Goal: Information Seeking & Learning: Learn about a topic

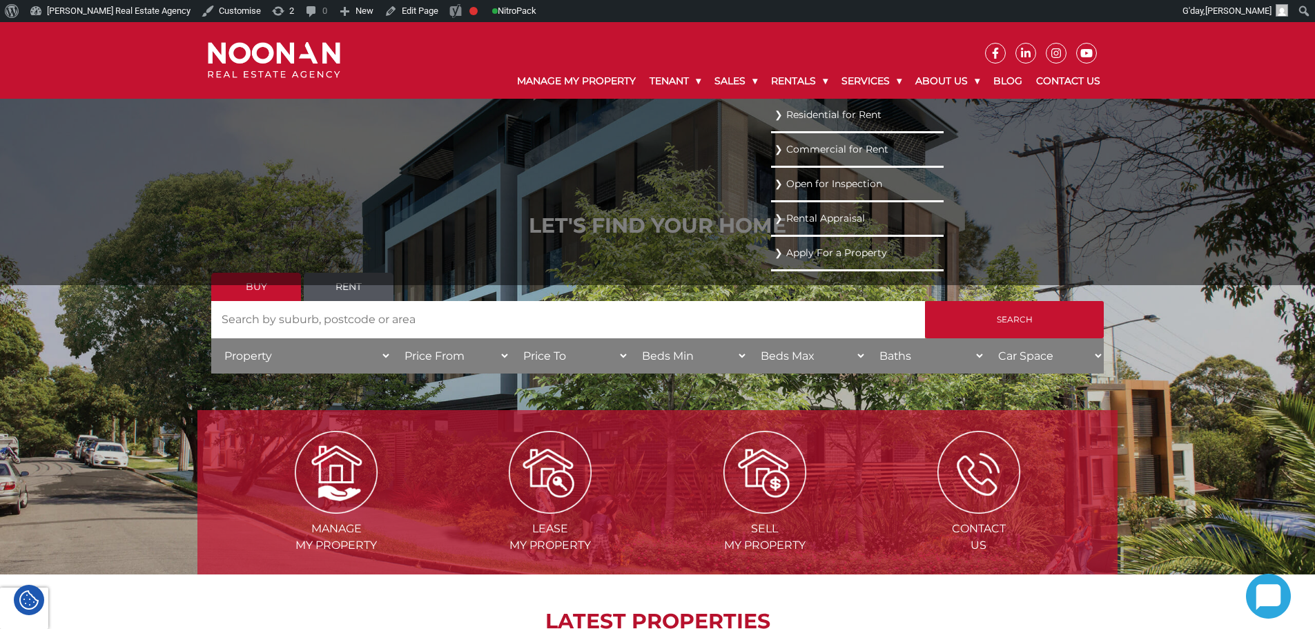
click at [812, 123] on link "Residential for Rent" at bounding box center [857, 115] width 166 height 19
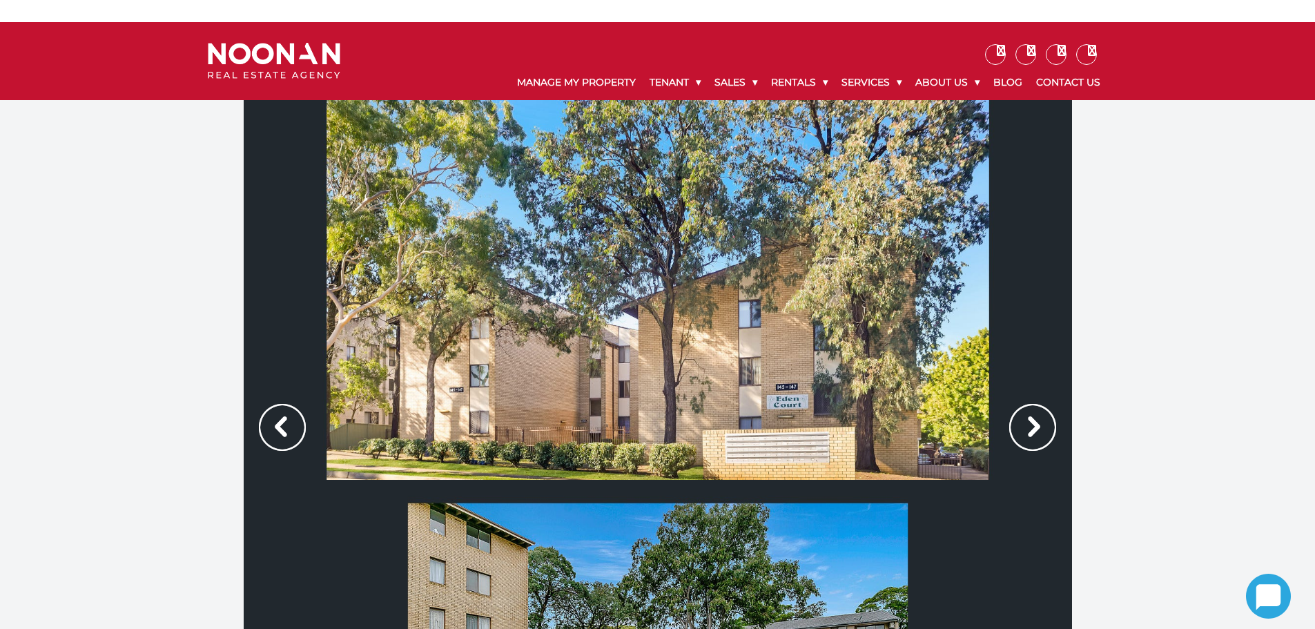
click at [175, 366] on div at bounding box center [657, 479] width 1315 height 759
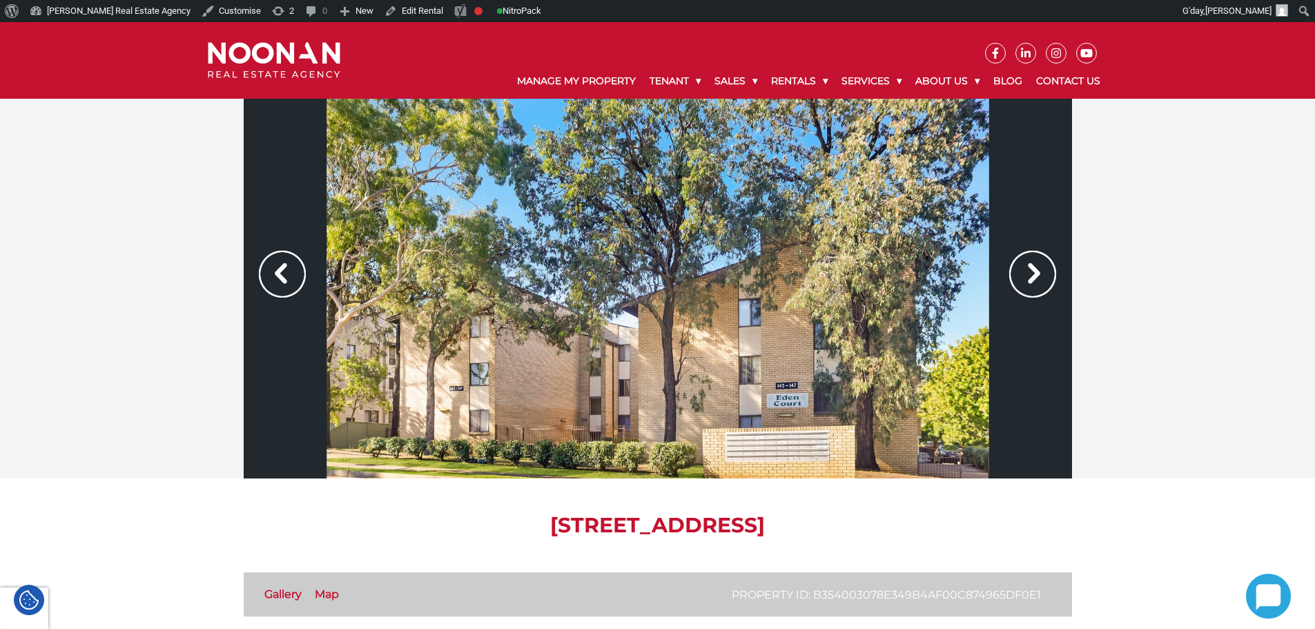
click at [1033, 274] on img at bounding box center [1032, 274] width 47 height 47
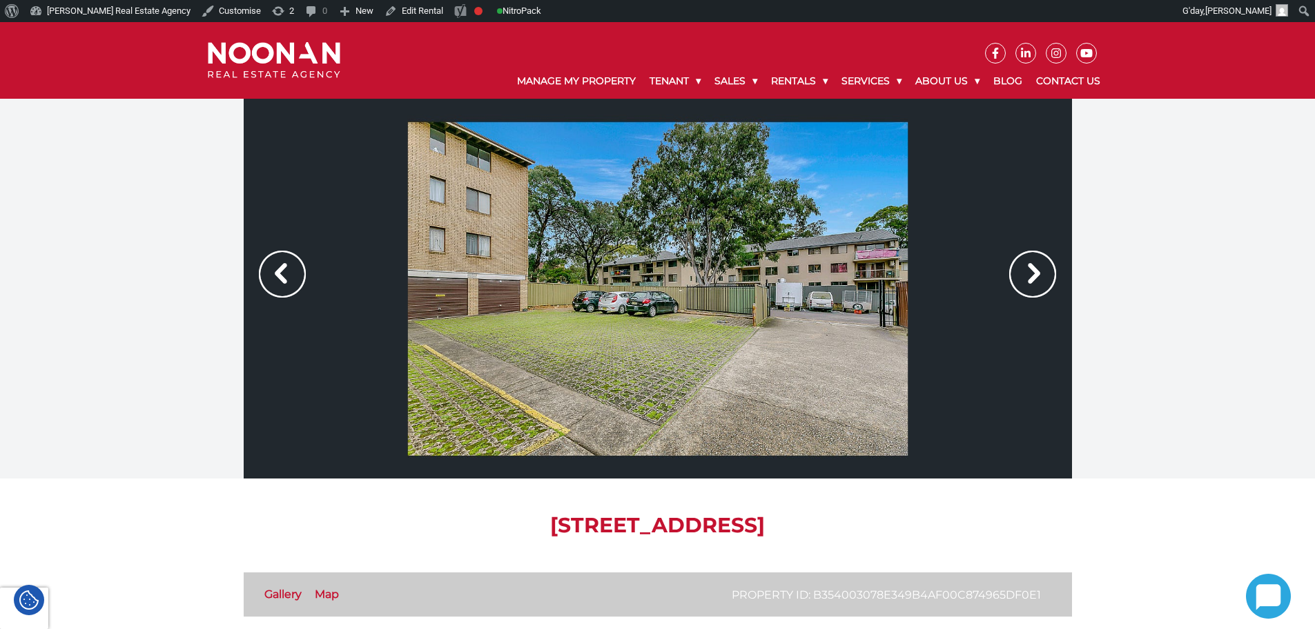
click at [1033, 274] on img at bounding box center [1032, 274] width 47 height 47
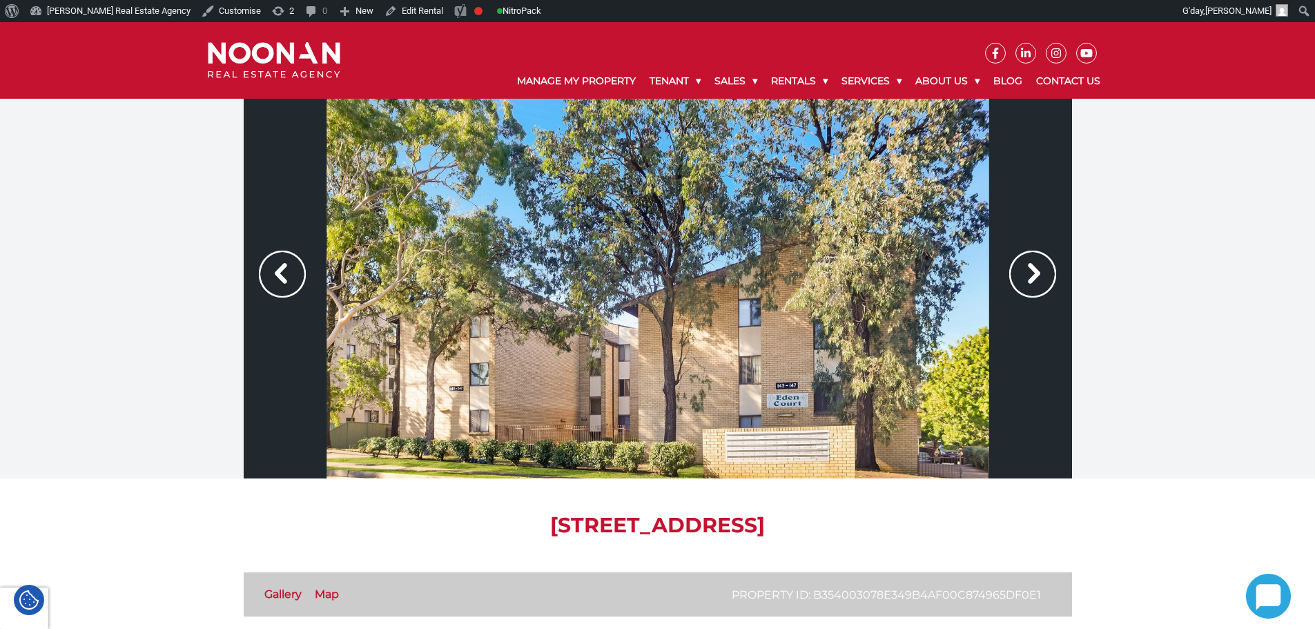
click at [1033, 274] on img at bounding box center [1032, 274] width 47 height 47
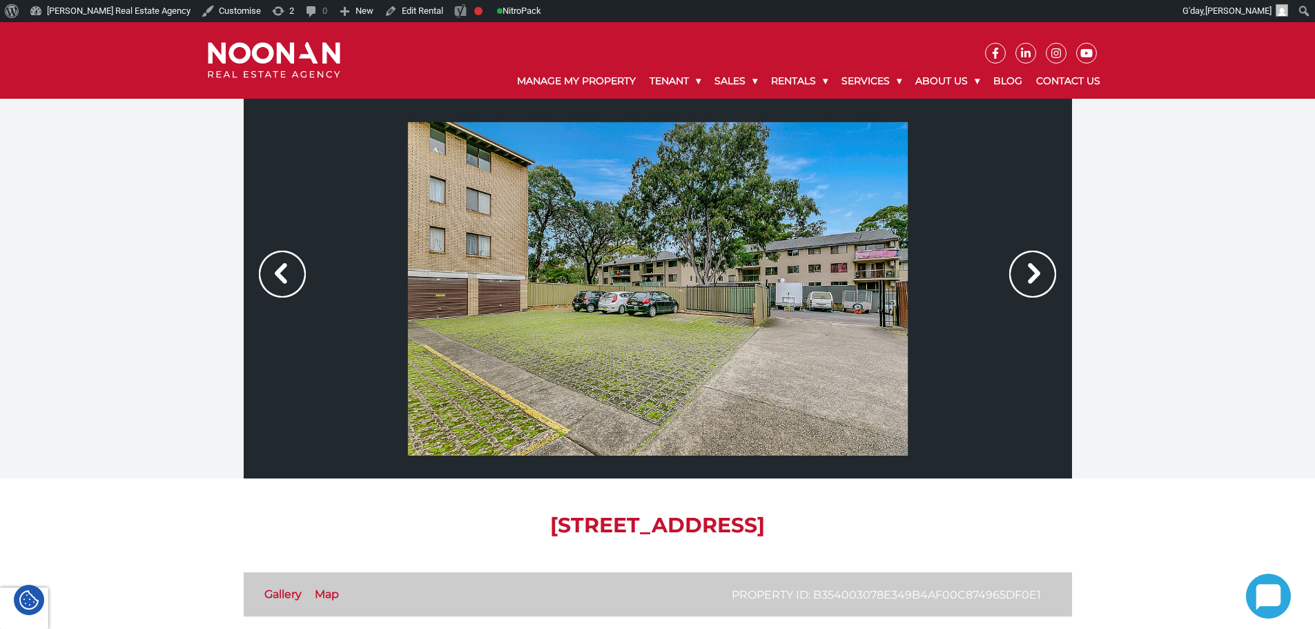
click at [1033, 274] on img at bounding box center [1032, 274] width 47 height 47
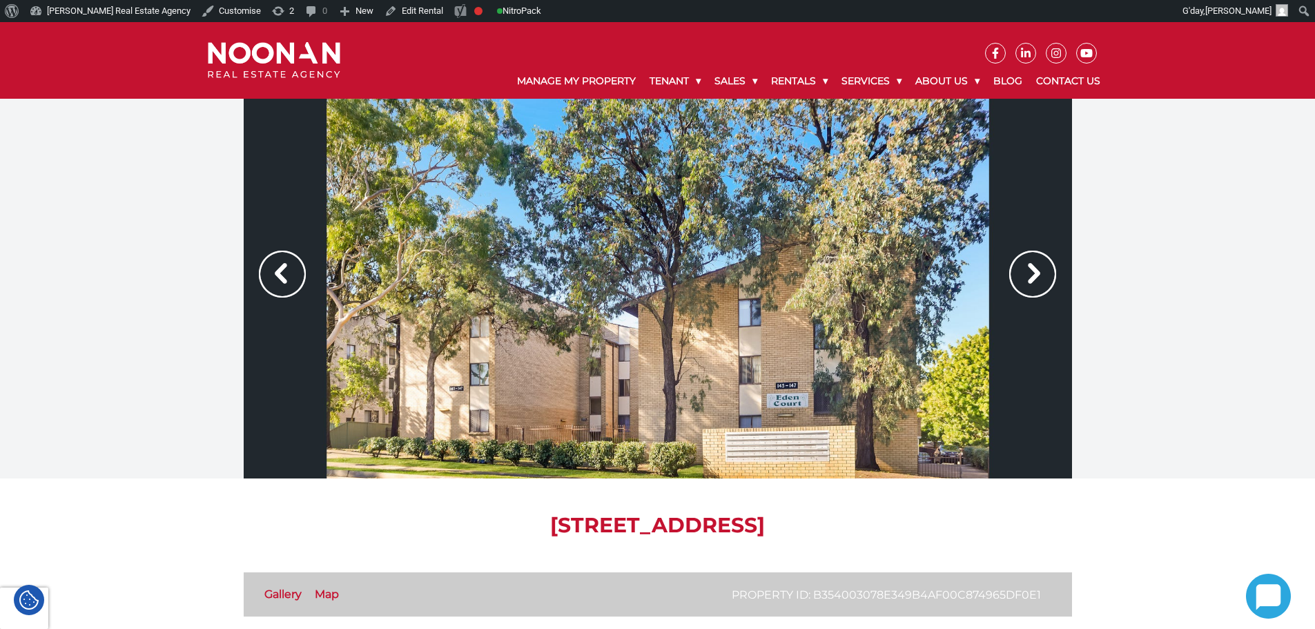
click at [1032, 274] on img at bounding box center [1032, 274] width 47 height 47
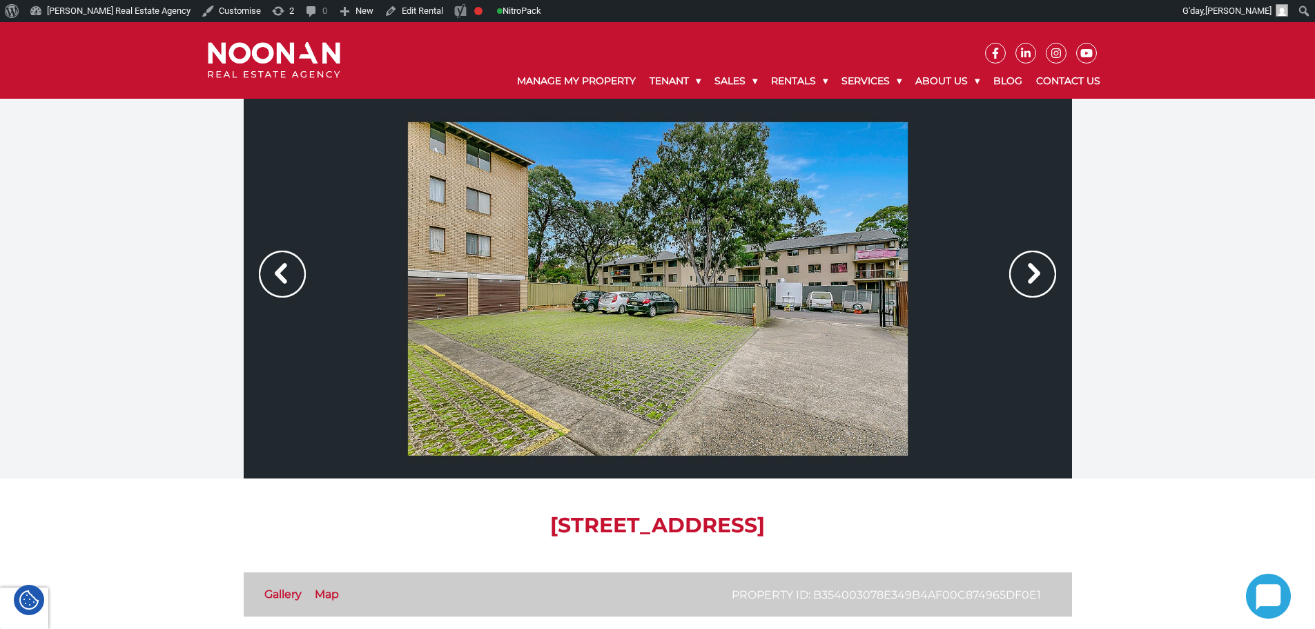
click at [1020, 277] on img at bounding box center [1032, 274] width 47 height 47
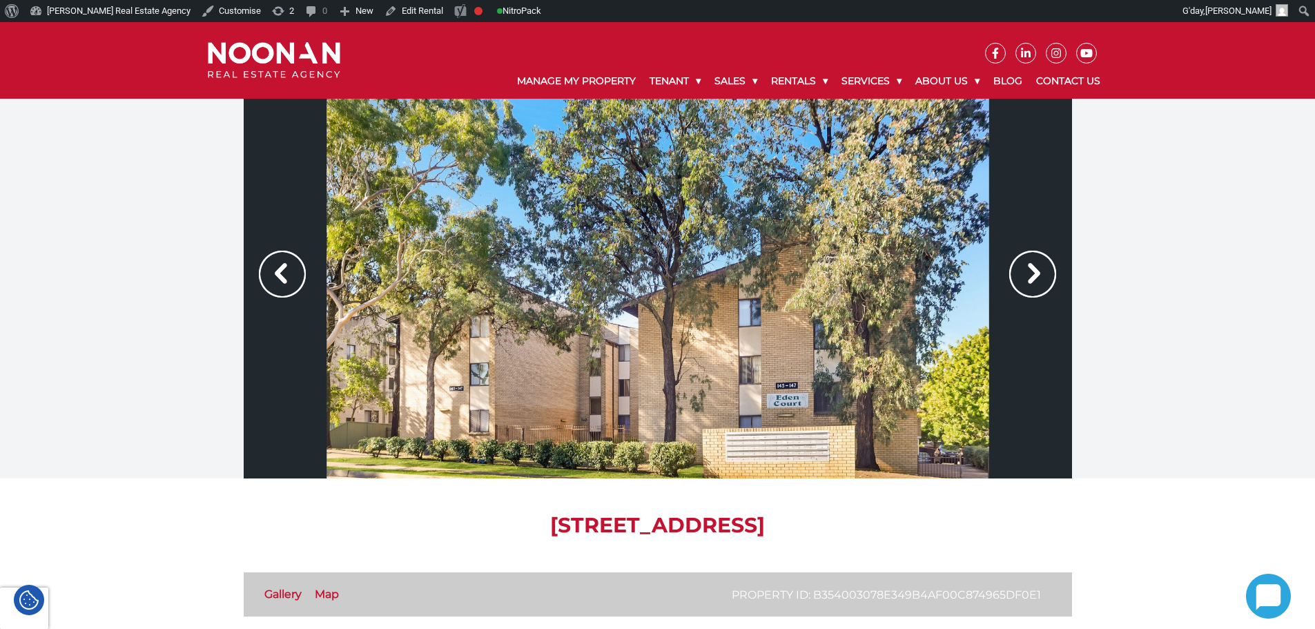
click at [1020, 277] on img at bounding box center [1032, 274] width 47 height 47
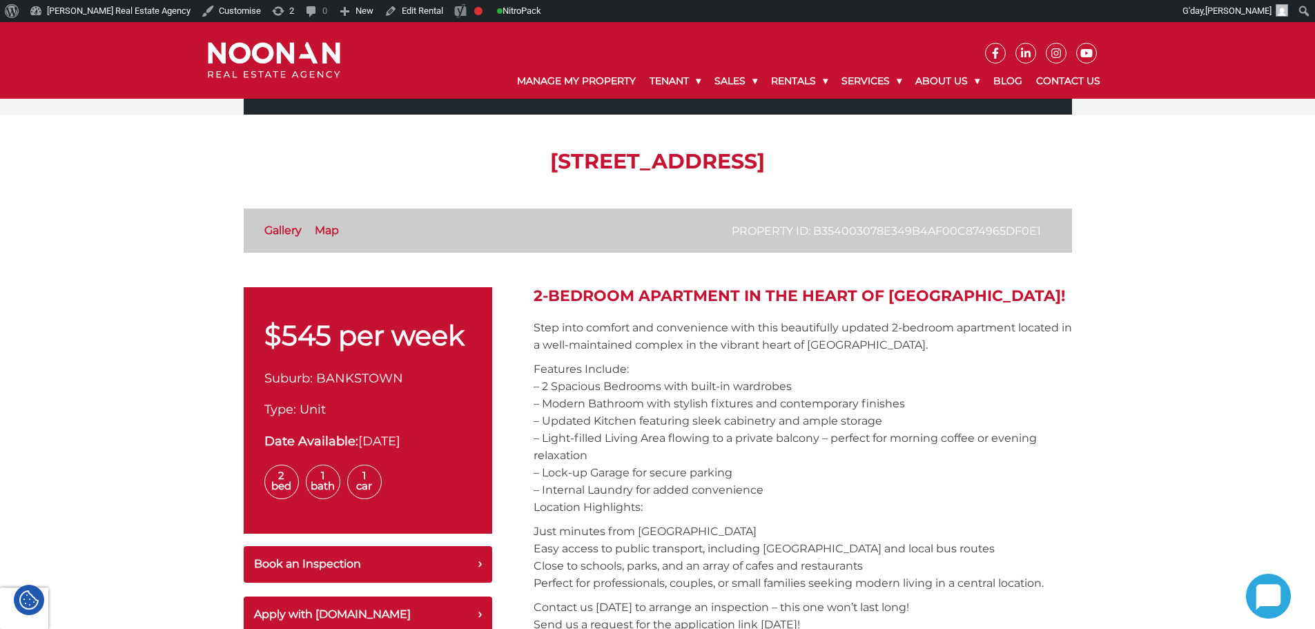
scroll to position [276, 0]
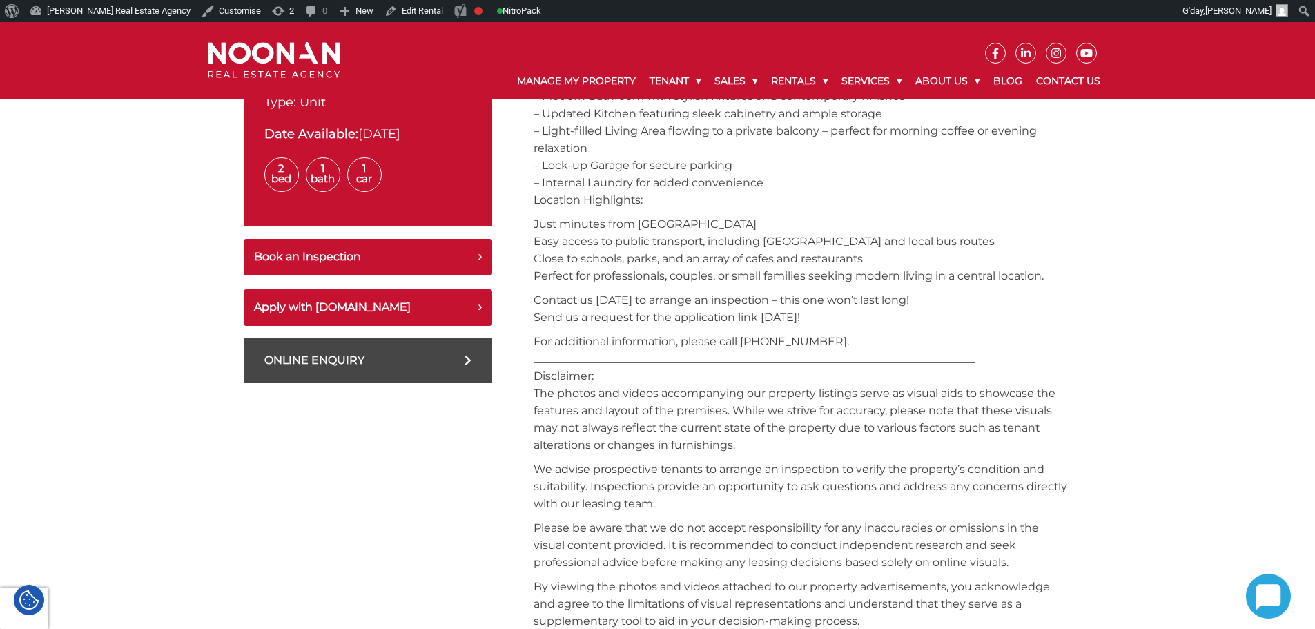
scroll to position [759, 0]
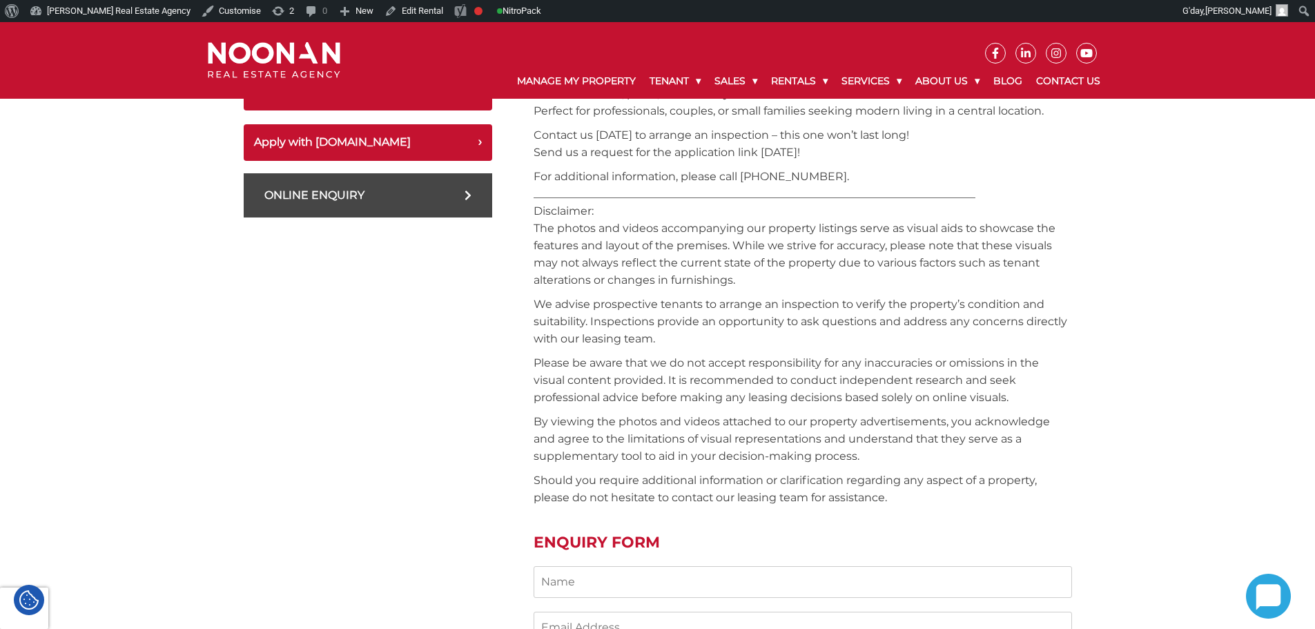
drag, startPoint x: 852, startPoint y: 221, endPoint x: 843, endPoint y: 218, distance: 9.4
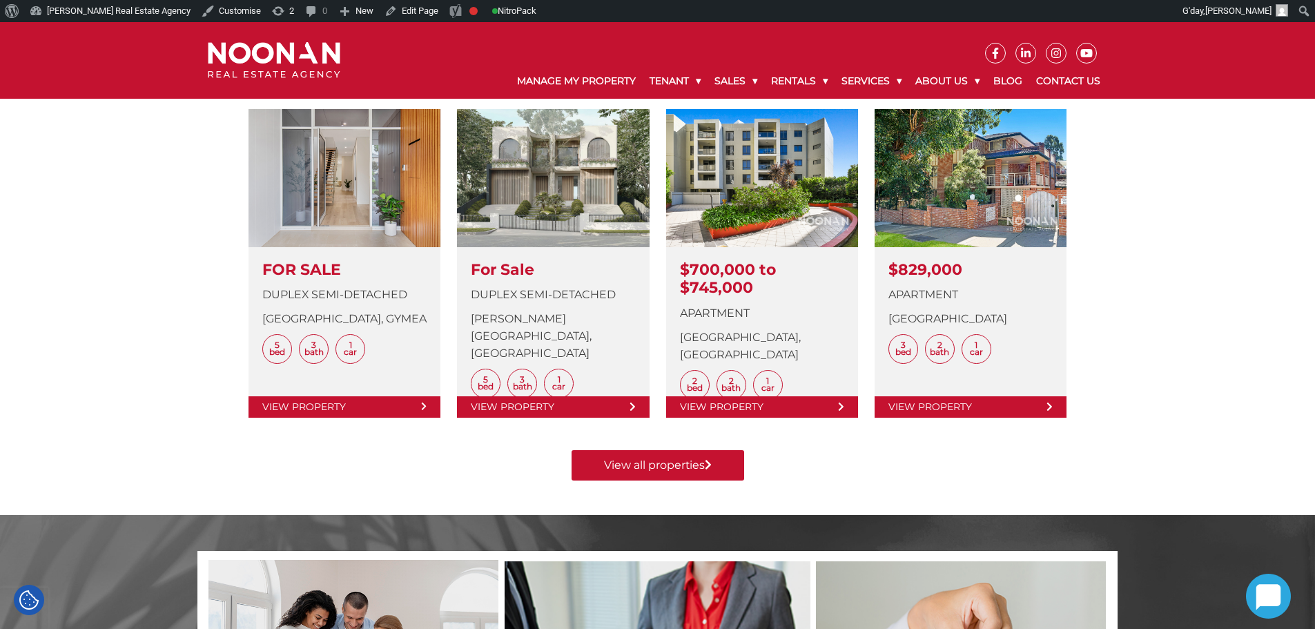
scroll to position [552, 0]
click at [419, 473] on div "View all properties" at bounding box center [657, 454] width 851 height 51
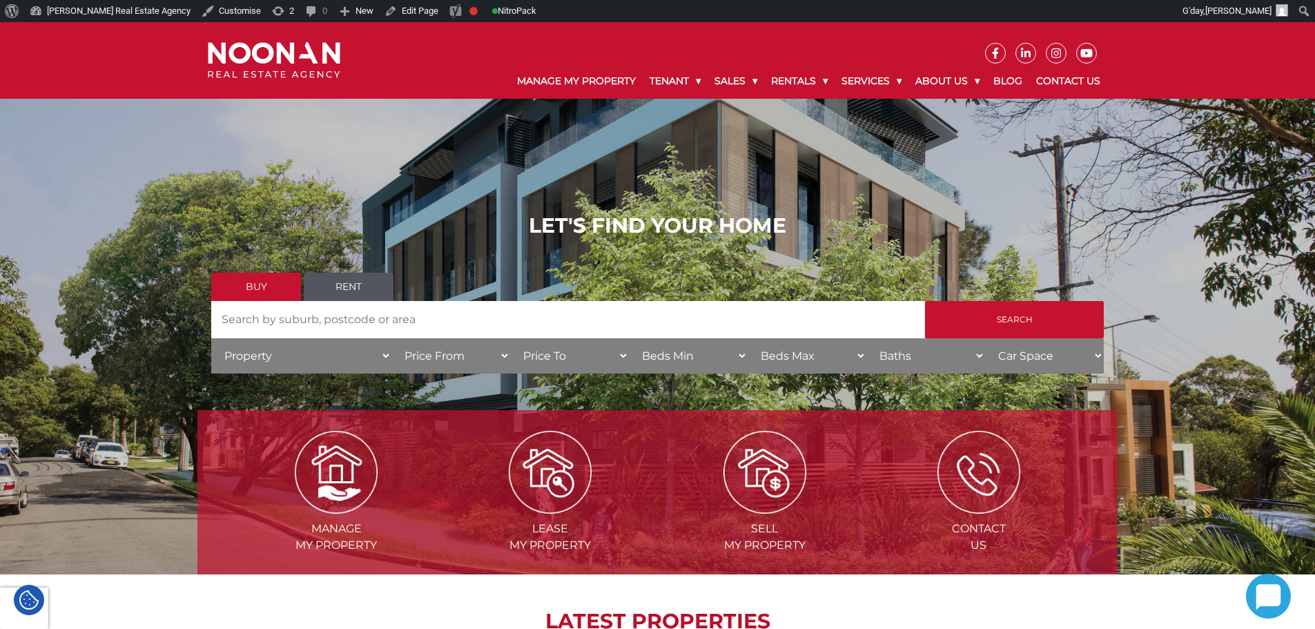
drag, startPoint x: 732, startPoint y: 398, endPoint x: 754, endPoint y: 409, distance: 24.4
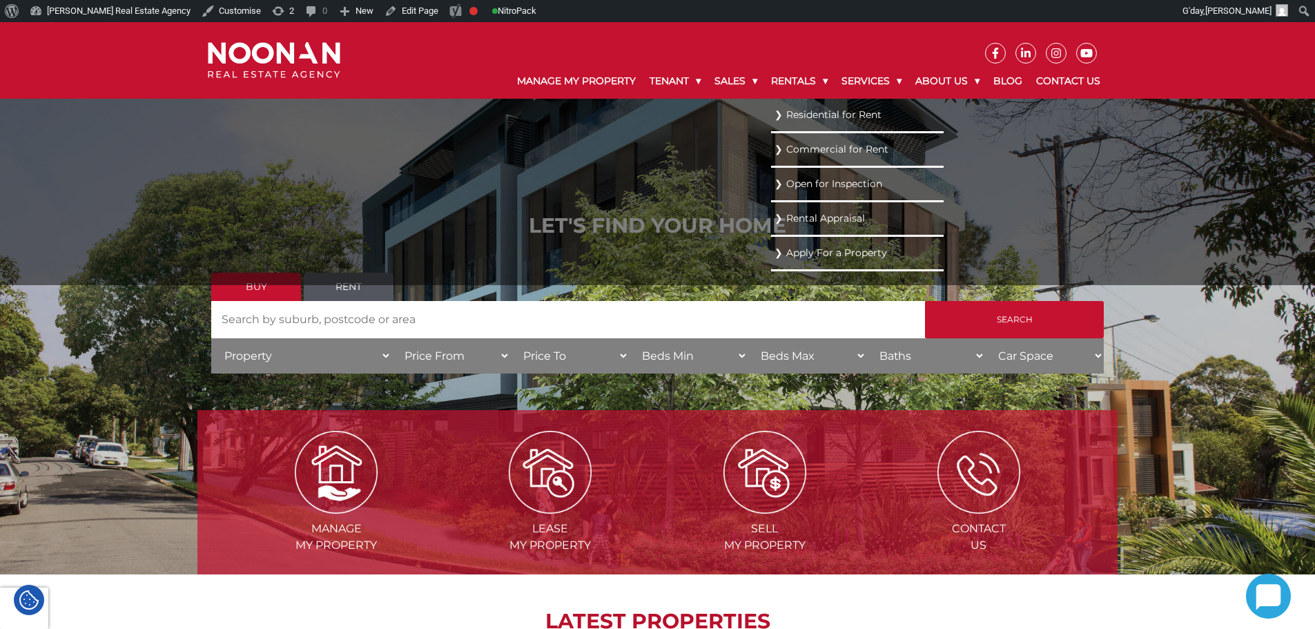
click at [799, 122] on link "Residential for Rent" at bounding box center [857, 115] width 166 height 19
